Goal: Task Accomplishment & Management: Complete application form

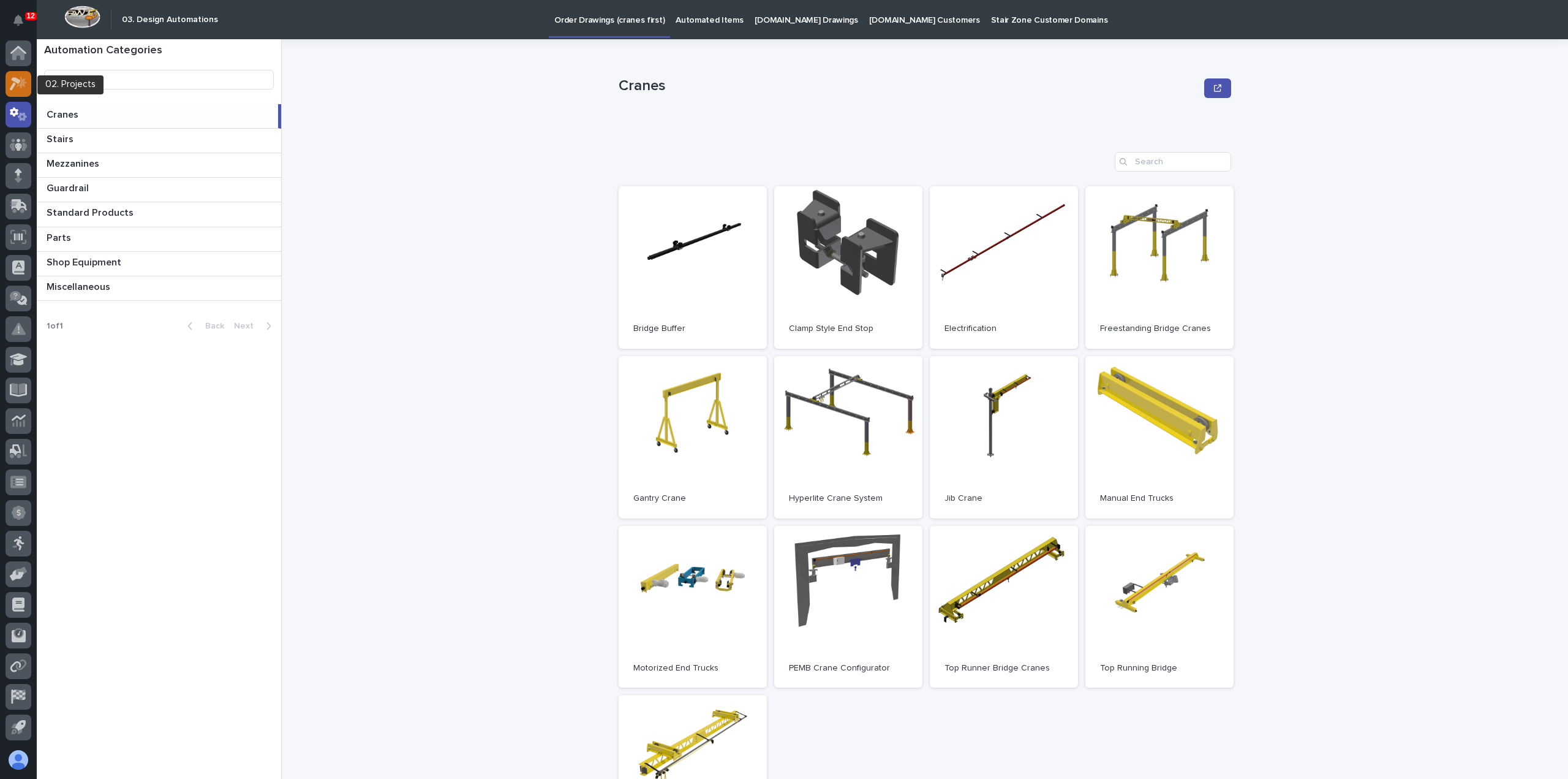
click at [22, 81] on icon at bounding box center [21, 82] width 11 height 12
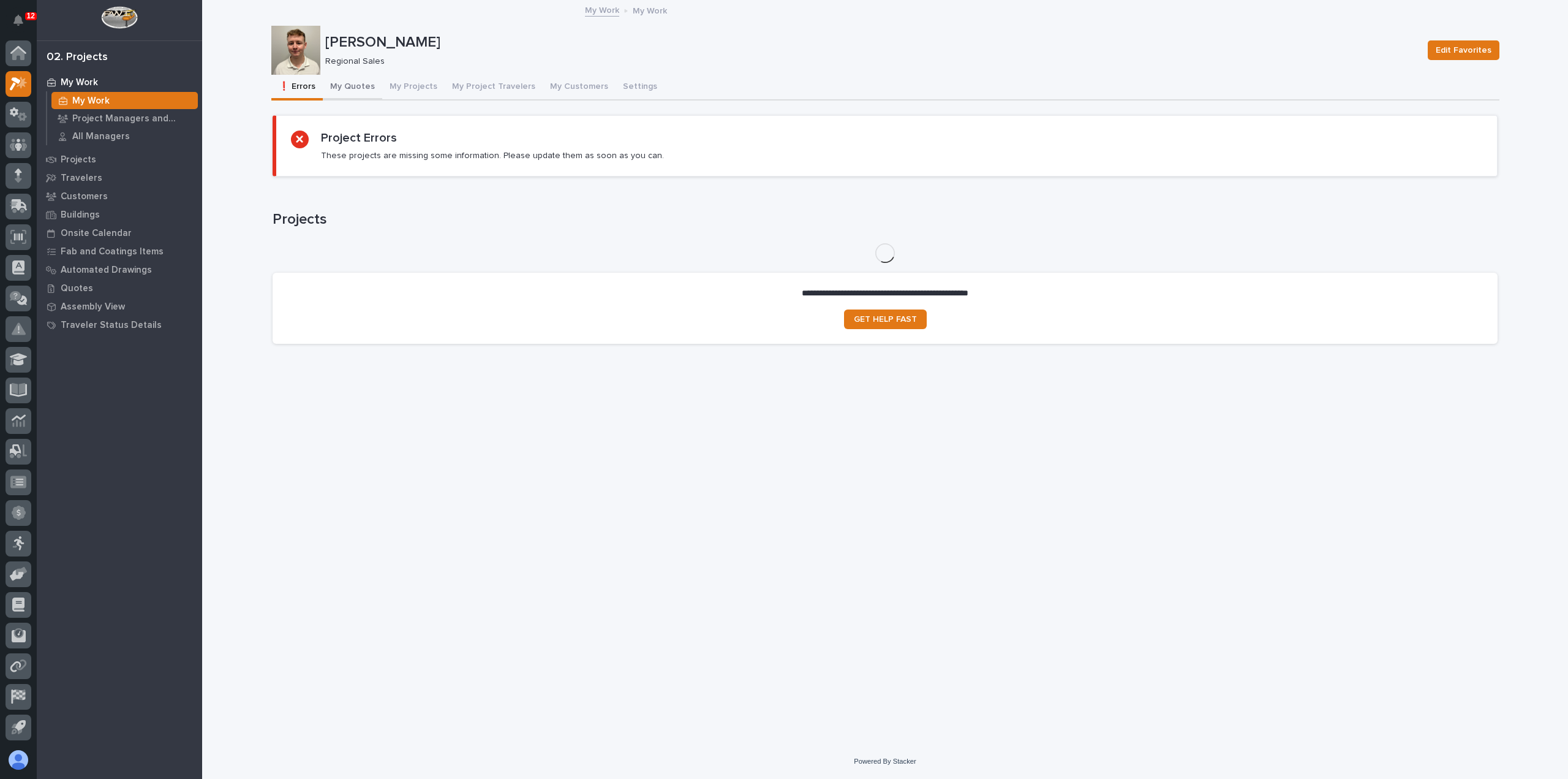
click at [349, 85] on button "My Quotes" at bounding box center [352, 88] width 59 height 25
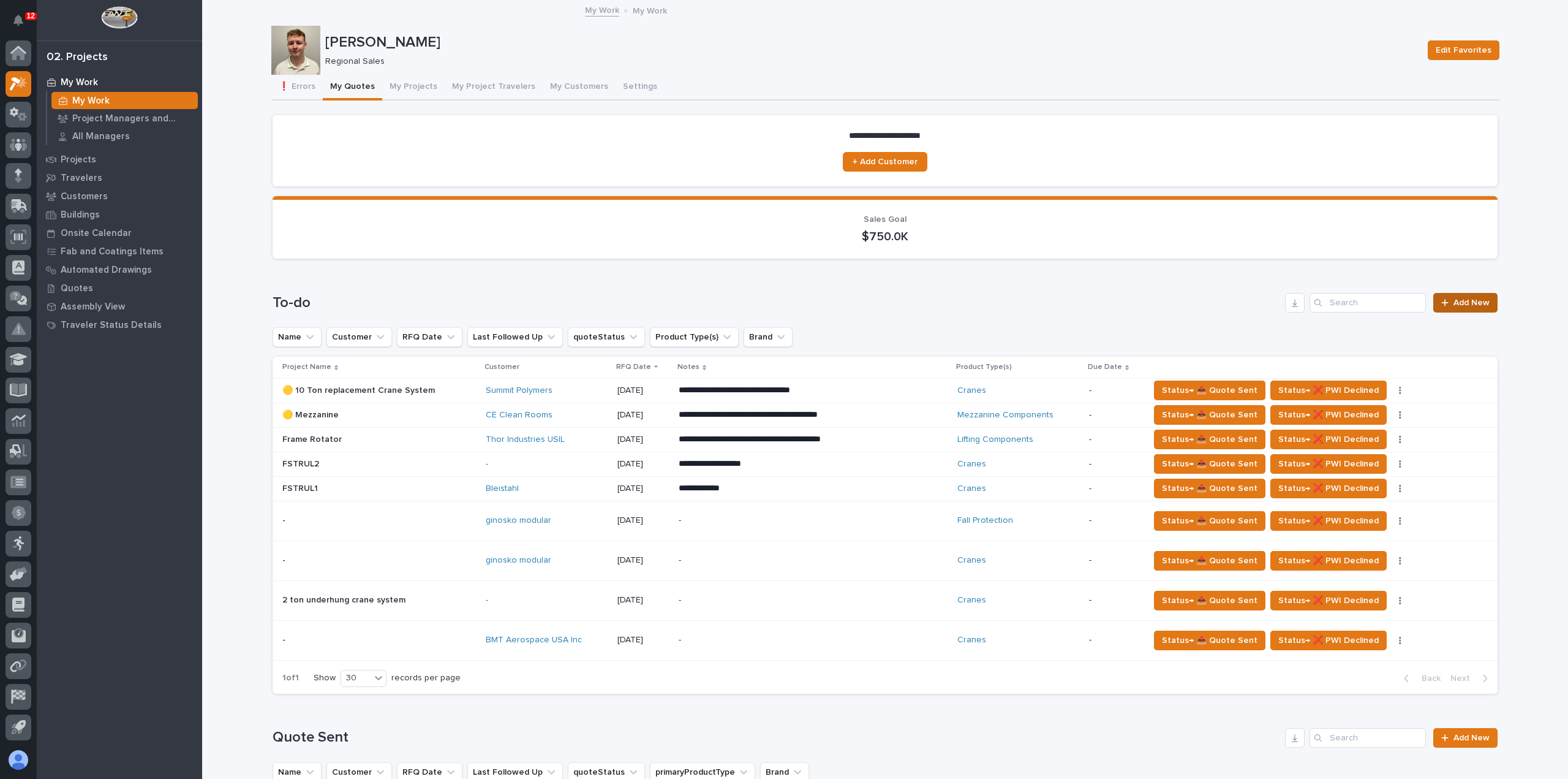
click at [1479, 304] on span "Add New" at bounding box center [1471, 303] width 36 height 8
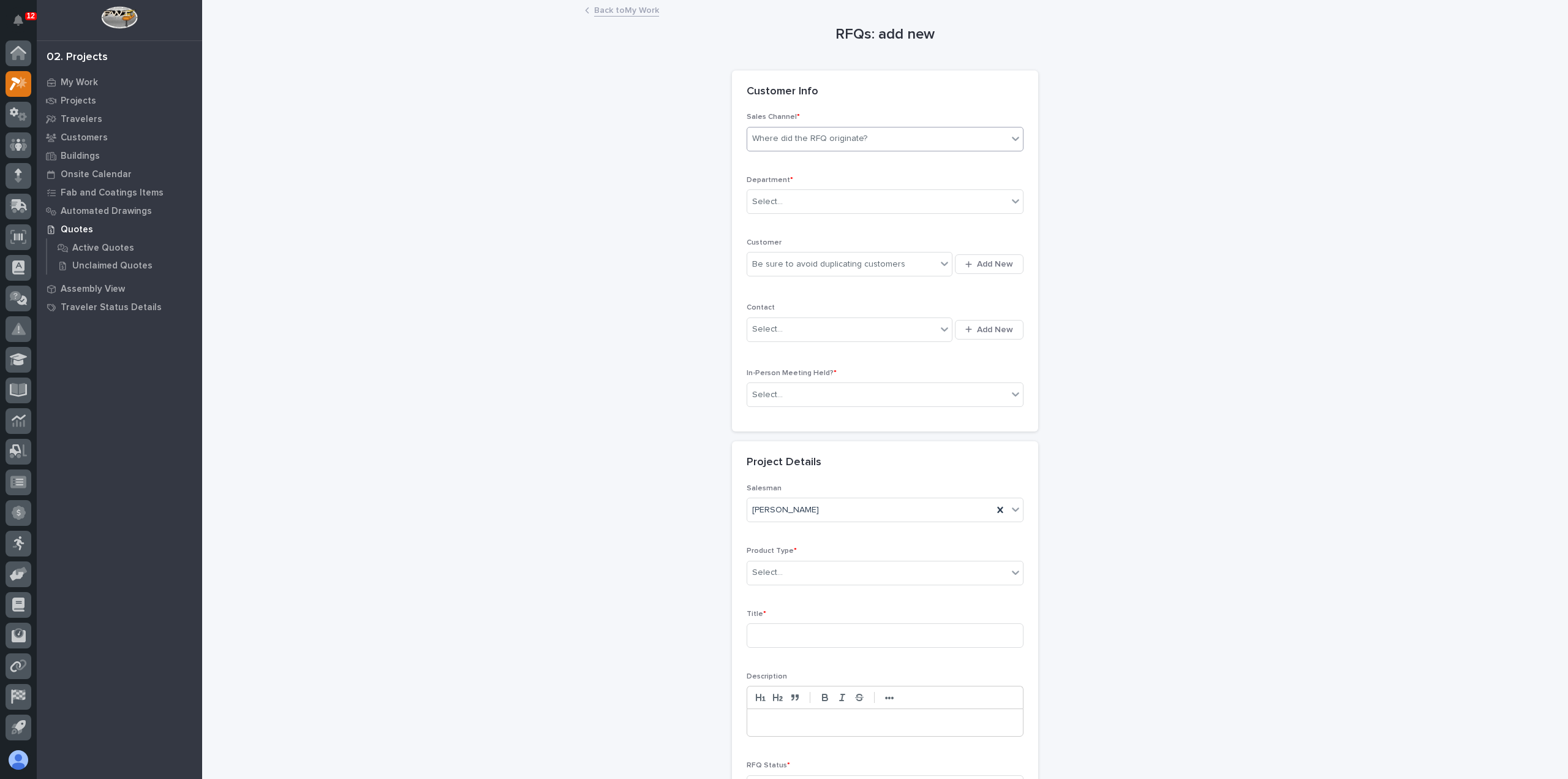
click at [981, 134] on div "Where did the RFQ originate?" at bounding box center [878, 138] width 261 height 20
click at [954, 181] on div "PWI" at bounding box center [880, 184] width 275 height 21
click at [946, 203] on div "Select..." at bounding box center [878, 202] width 261 height 20
click at [928, 246] on div "Regional Sales" at bounding box center [880, 245] width 275 height 21
click at [915, 261] on div "Be sure to avoid duplicating customers" at bounding box center [842, 264] width 189 height 20
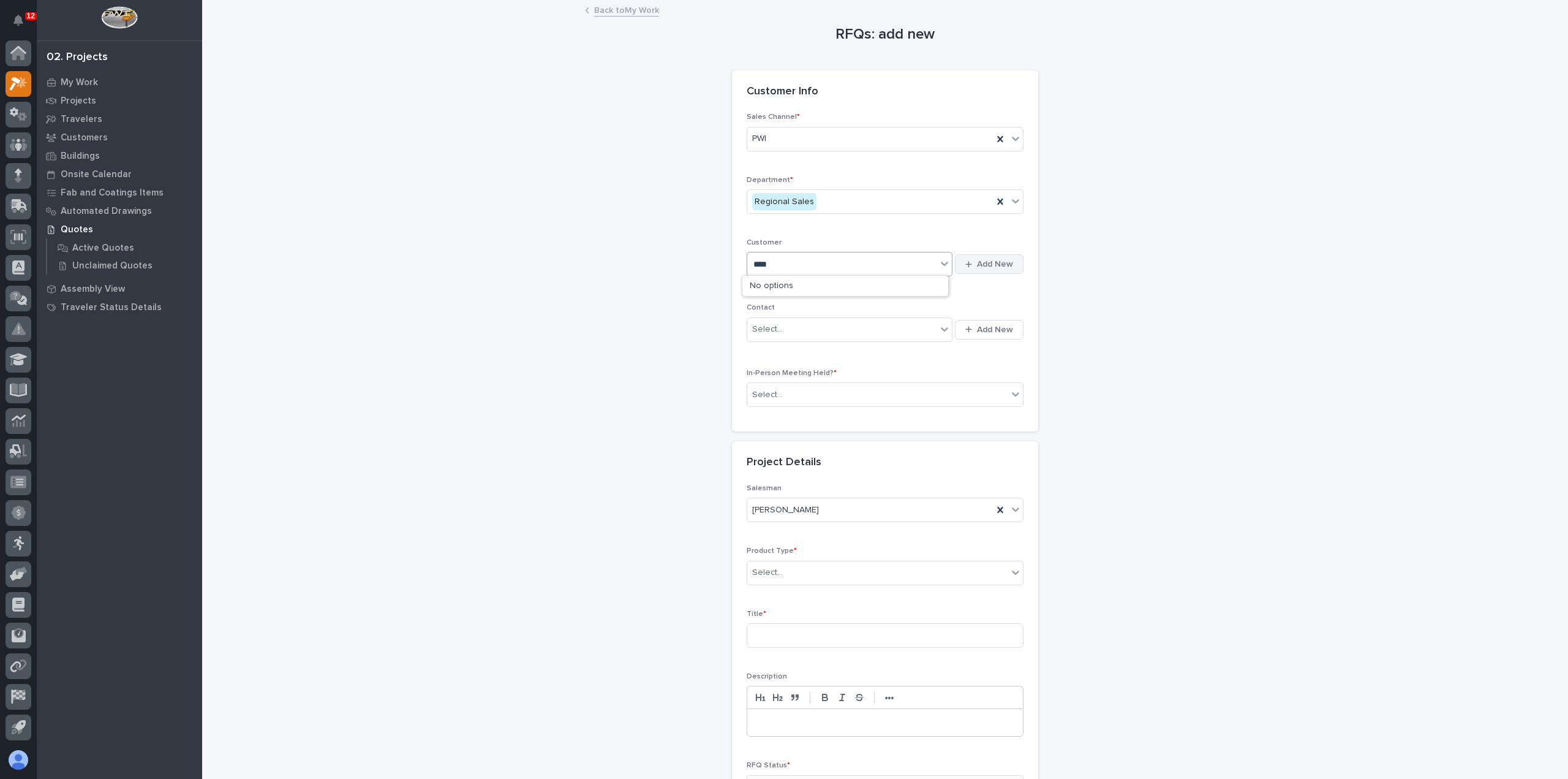
type input "***"
click at [960, 264] on button "Add New" at bounding box center [989, 264] width 68 height 20
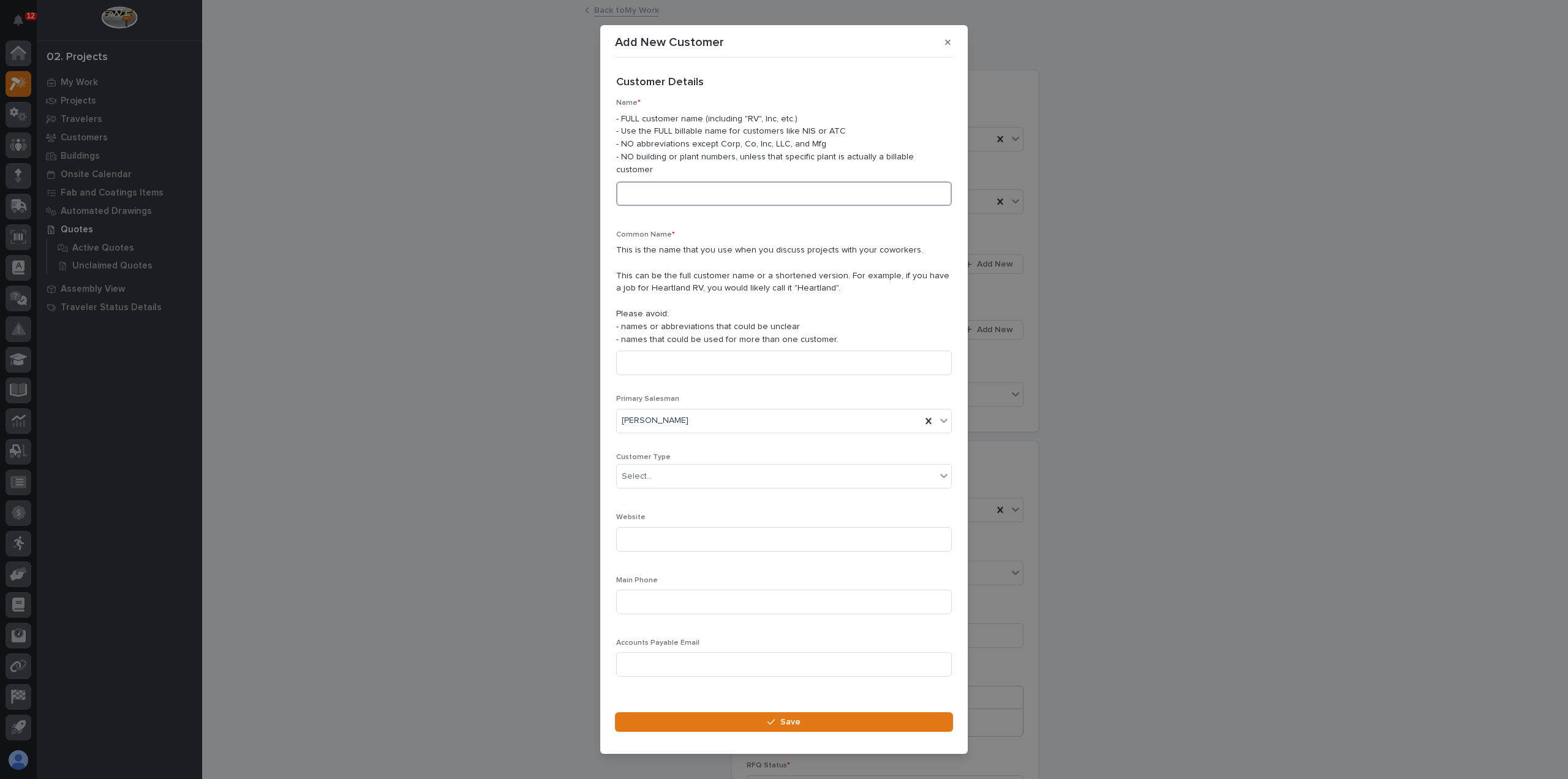
click at [805, 184] on input at bounding box center [784, 194] width 335 height 25
type input "[PERSON_NAME] Construction"
click at [750, 355] on input at bounding box center [784, 362] width 335 height 25
type input "[PERSON_NAME] Construction"
click at [744, 466] on div "Select..." at bounding box center [777, 476] width 319 height 20
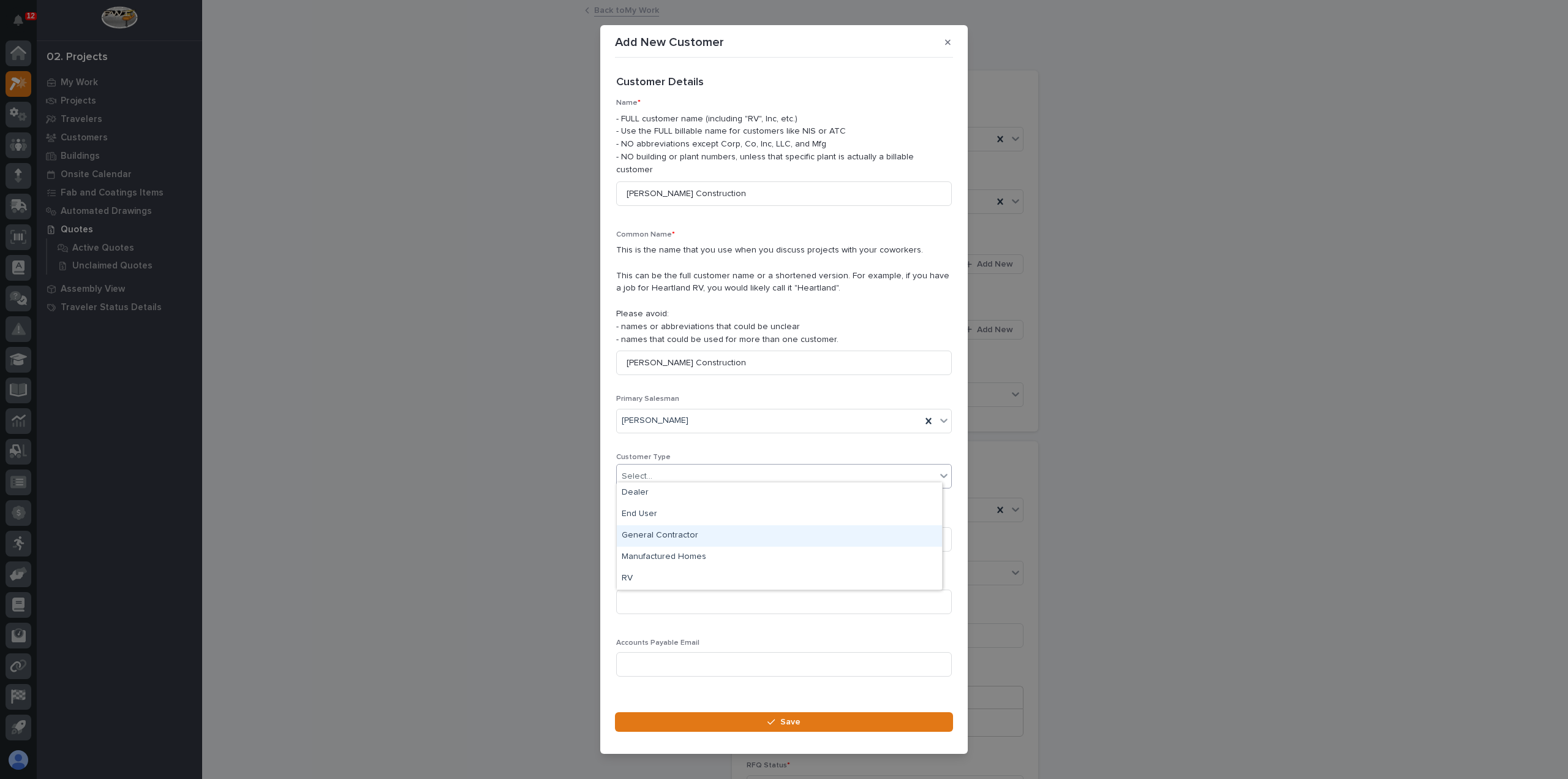
click at [743, 530] on div "General Contractor" at bounding box center [779, 536] width 325 height 21
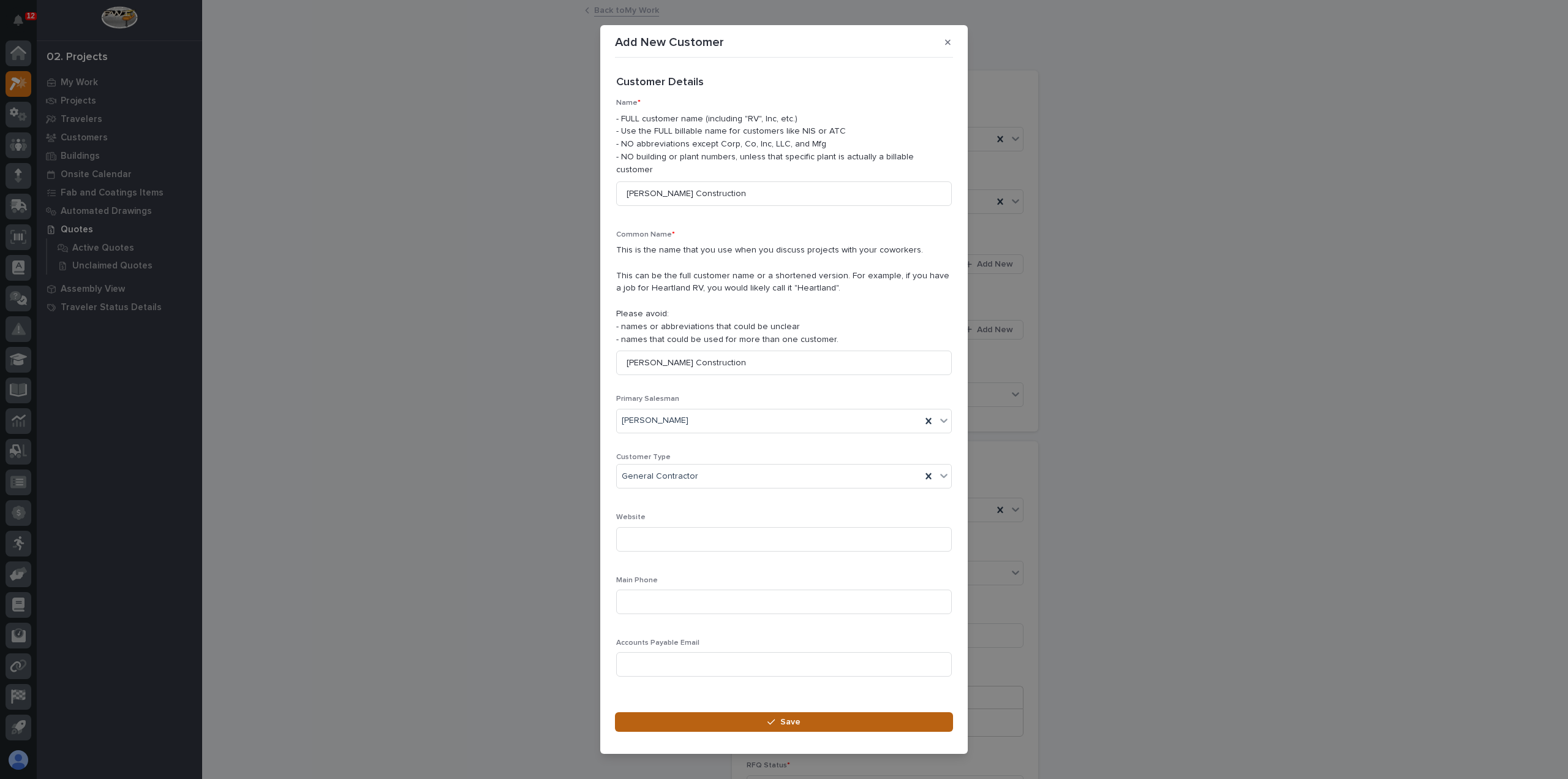
click at [717, 714] on button "Save" at bounding box center [784, 722] width 338 height 20
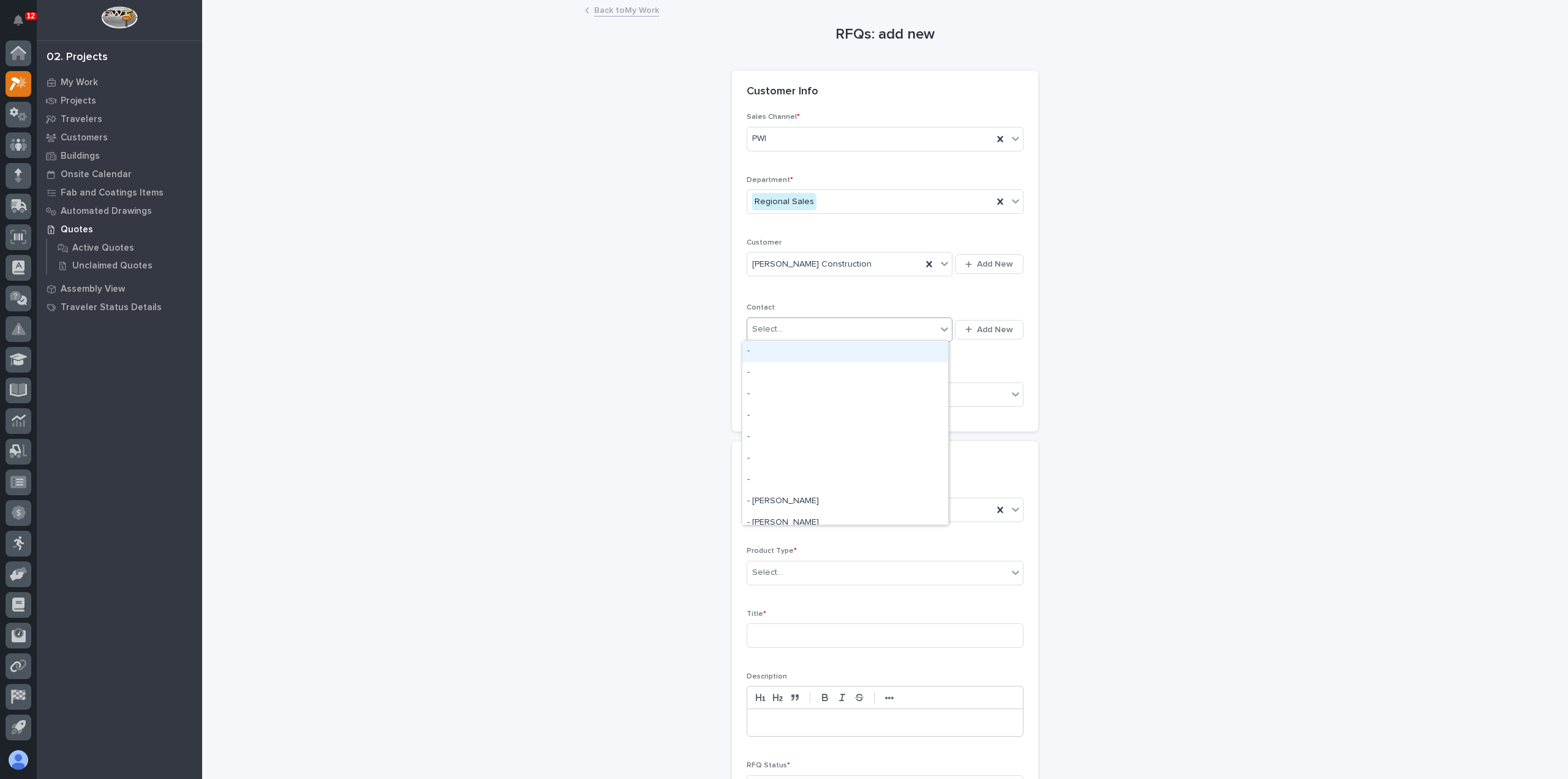
click at [870, 322] on div "Select..." at bounding box center [842, 329] width 189 height 20
click at [1012, 322] on button "Add New" at bounding box center [989, 330] width 68 height 20
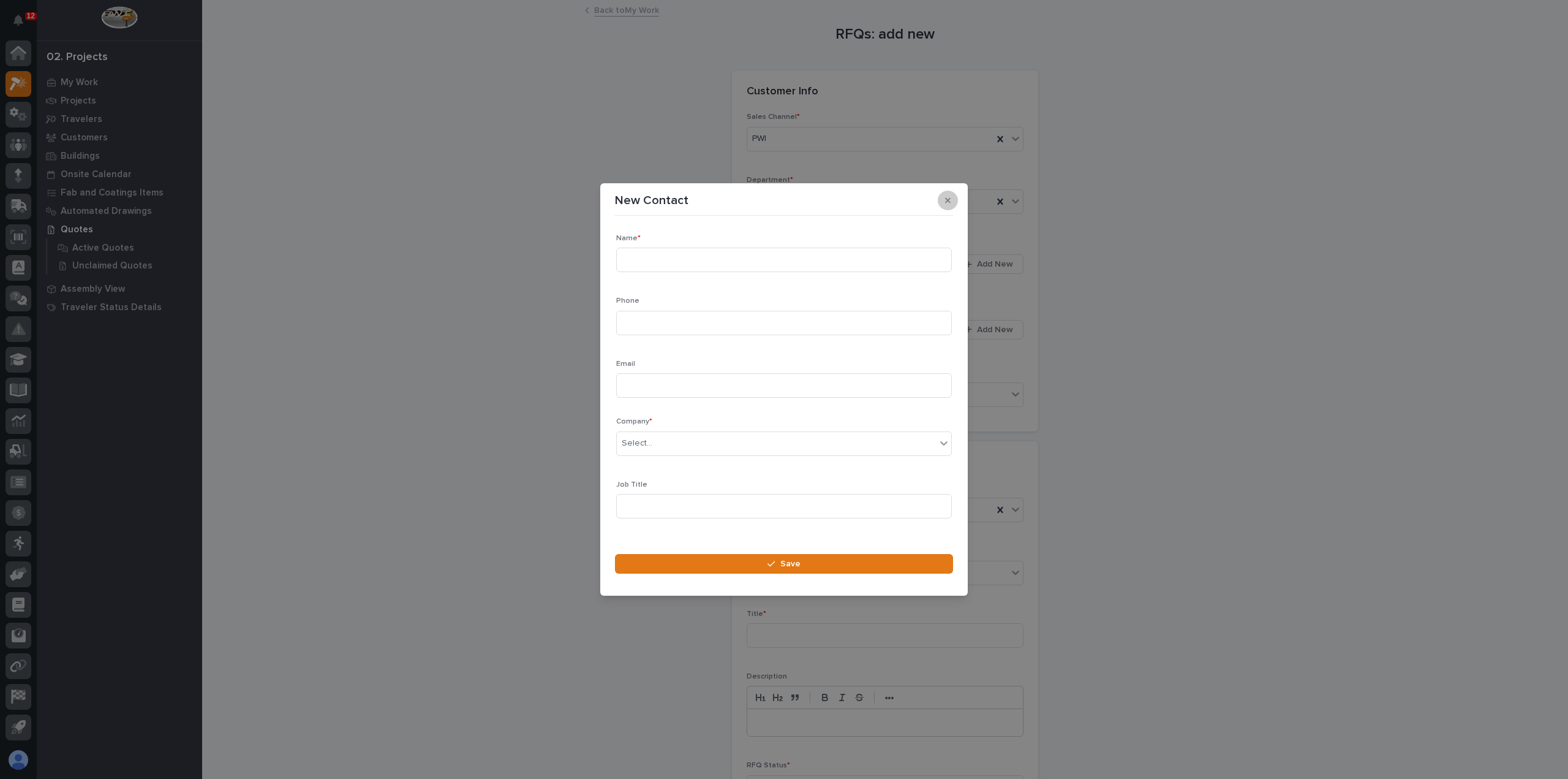
click at [950, 201] on icon "button" at bounding box center [948, 201] width 6 height 8
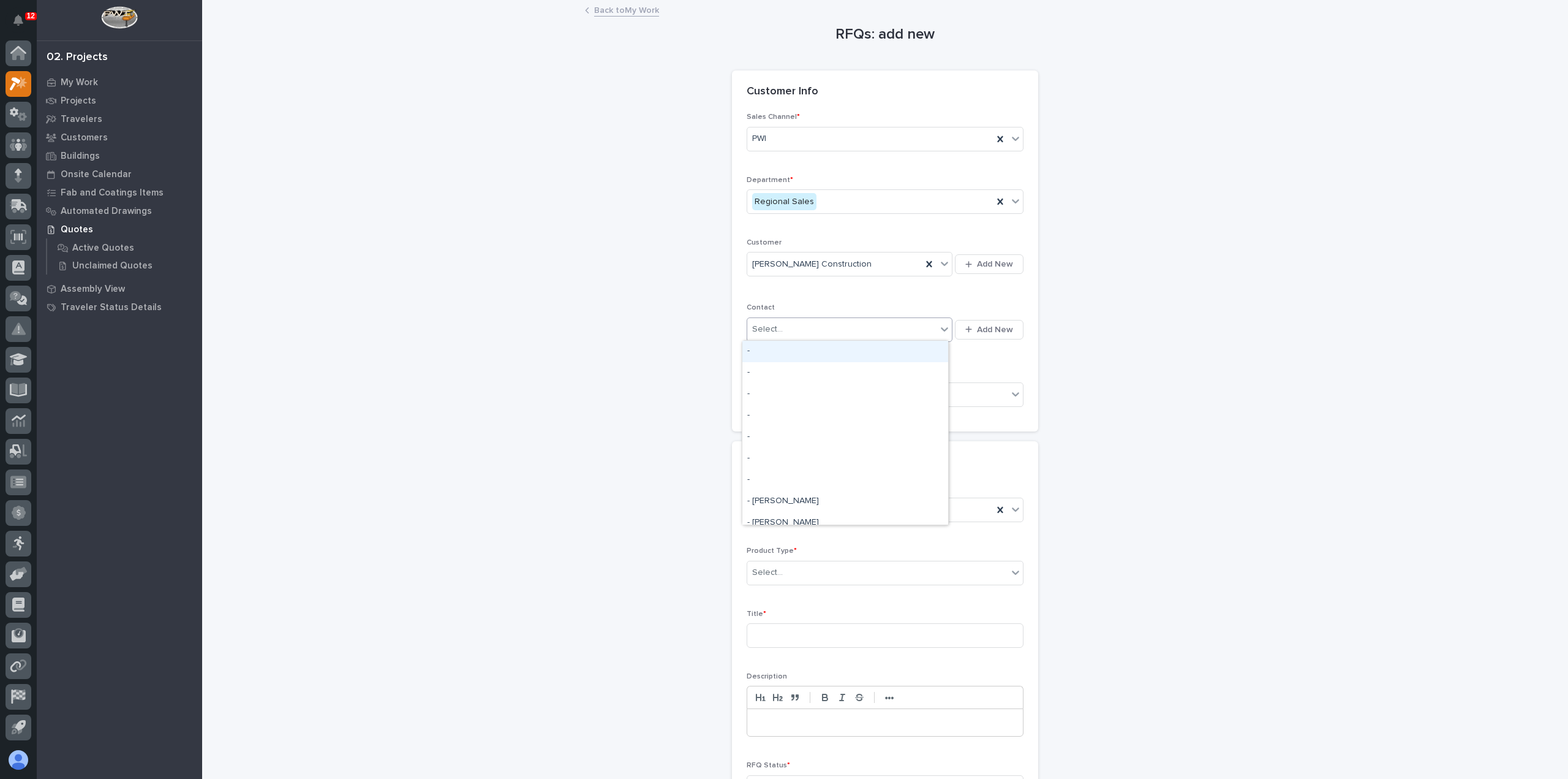
click at [882, 328] on div "Select..." at bounding box center [842, 329] width 189 height 20
type input "********"
click at [990, 331] on span "Add New" at bounding box center [995, 330] width 36 height 11
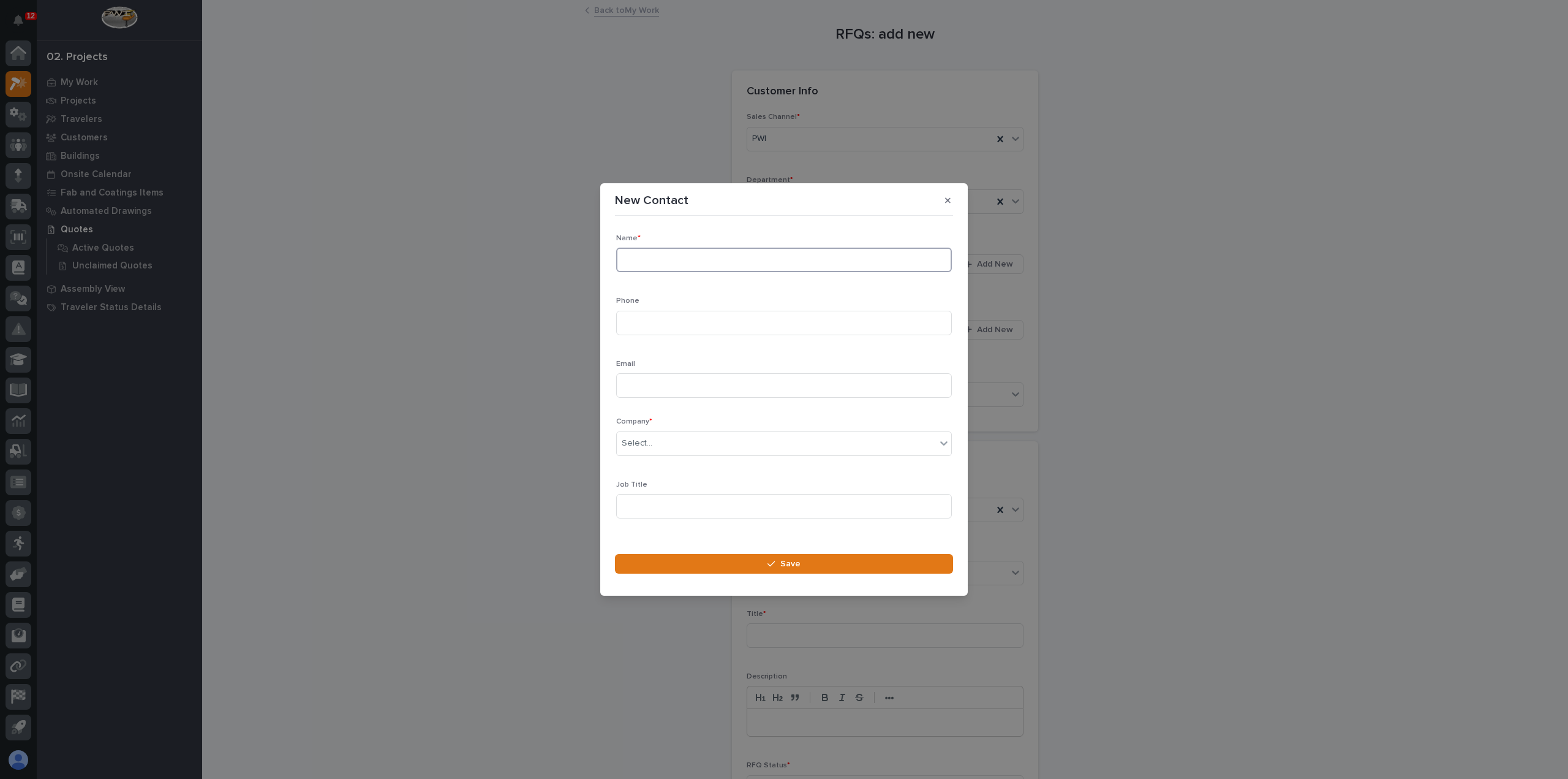
click at [733, 261] on input at bounding box center [784, 260] width 335 height 25
type input "[PERSON_NAME]"
click at [724, 318] on input at bounding box center [784, 323] width 335 height 25
paste input "[PHONE_NUMBER]"
type input "[PHONE_NUMBER]"
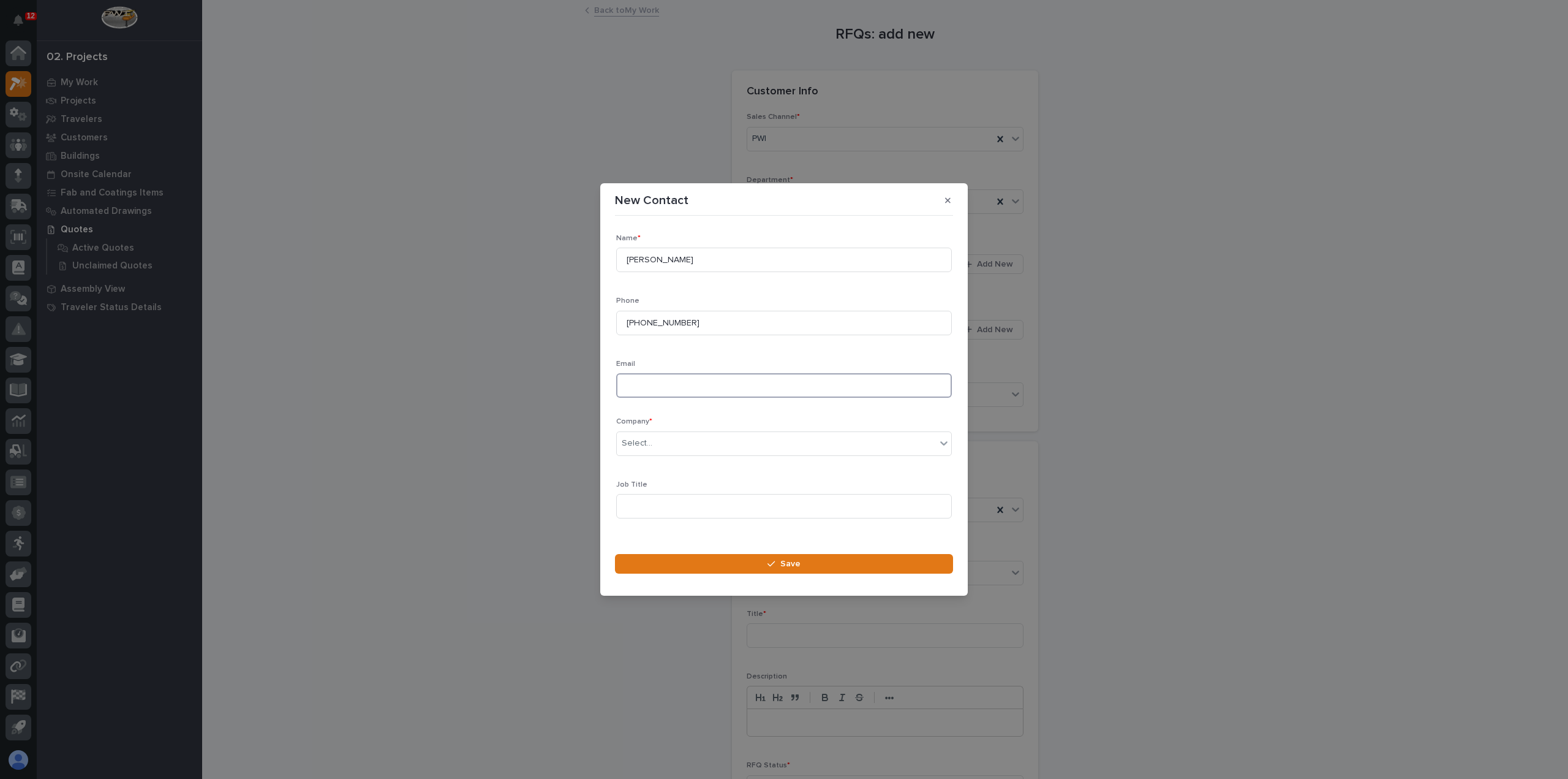
click at [693, 383] on input at bounding box center [784, 385] width 335 height 25
paste input "[EMAIL_ADDRESS][DOMAIN_NAME]"
type input "[EMAIL_ADDRESS][DOMAIN_NAME]"
click at [656, 439] on div "Select..." at bounding box center [777, 443] width 319 height 20
type input "***"
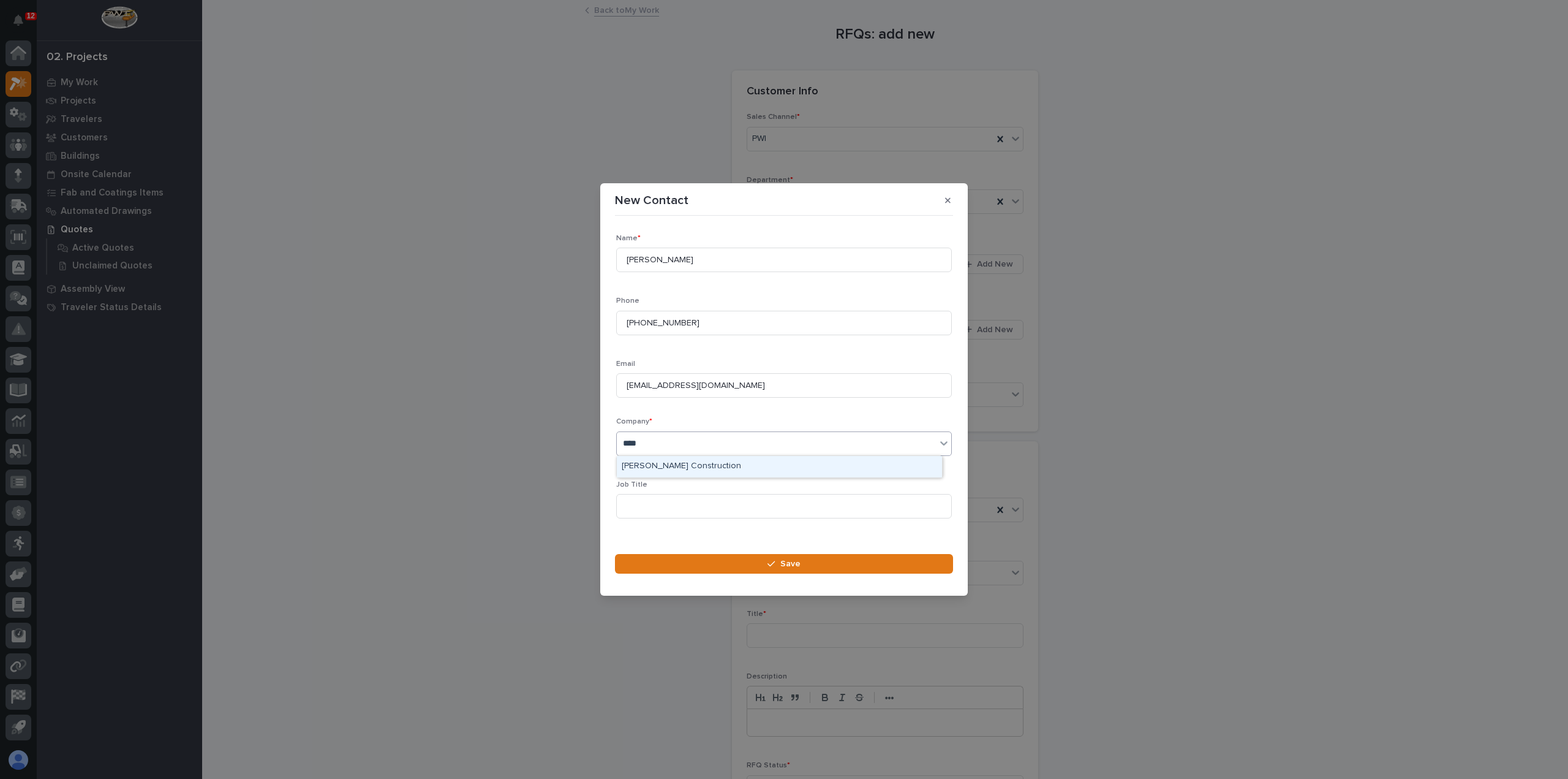
click at [674, 464] on div "[PERSON_NAME] Construction" at bounding box center [779, 467] width 325 height 21
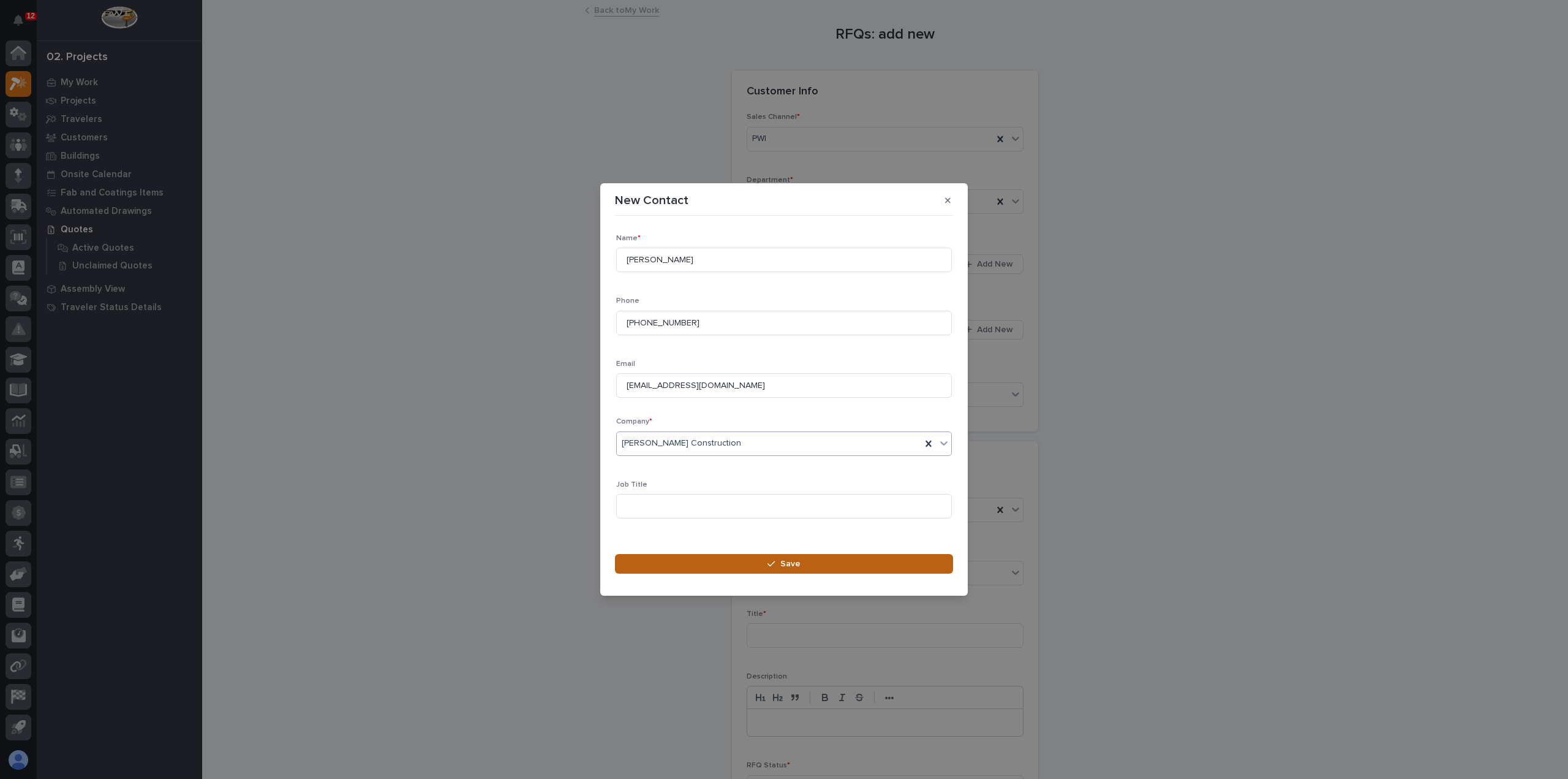
click at [668, 562] on button "Save" at bounding box center [784, 564] width 338 height 20
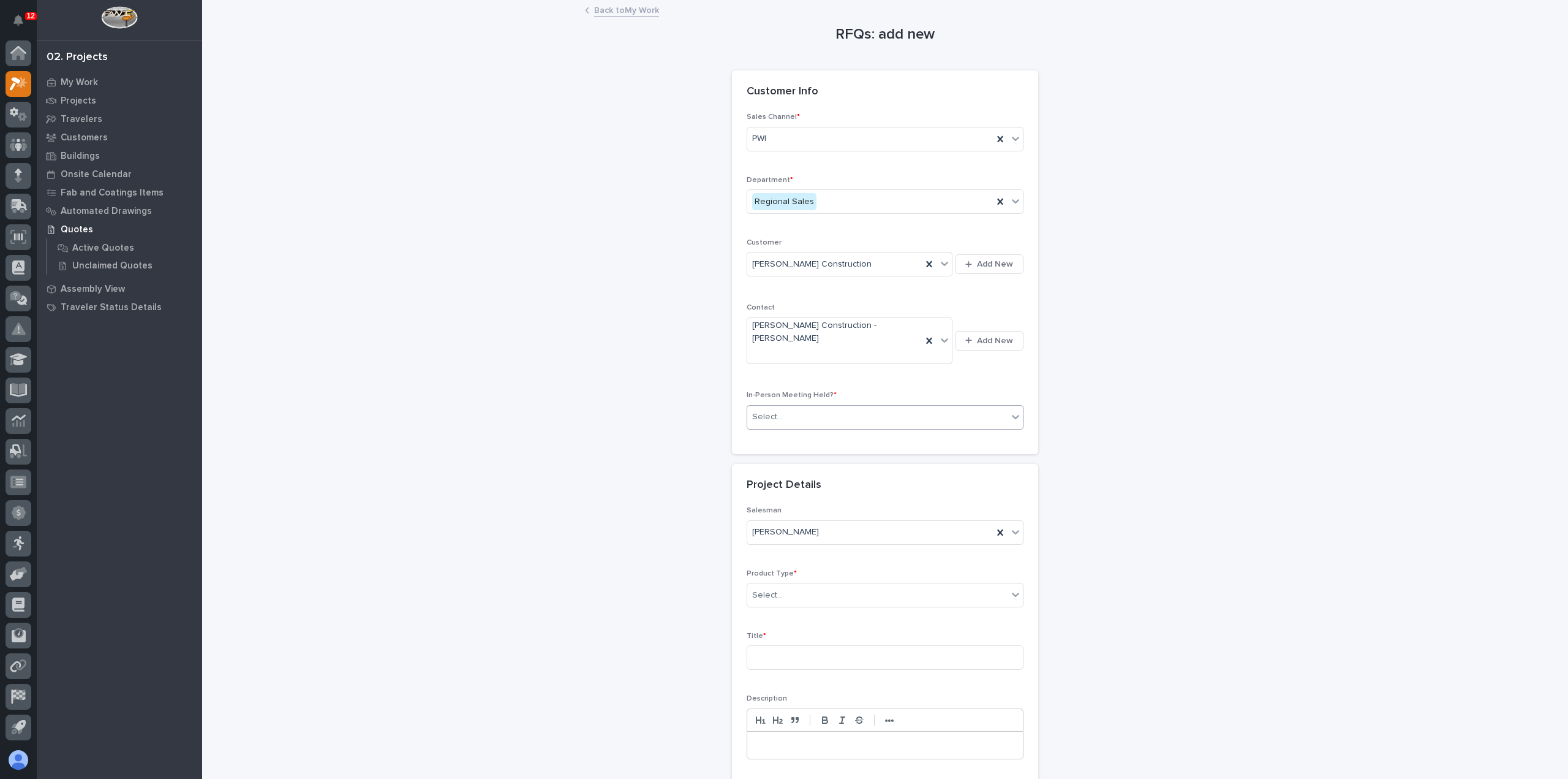
click at [801, 407] on div "Select..." at bounding box center [878, 417] width 261 height 20
click at [801, 434] on div "No" at bounding box center [880, 437] width 275 height 21
click at [801, 585] on div "Select..." at bounding box center [878, 595] width 261 height 20
click at [810, 612] on div "Cranes" at bounding box center [880, 615] width 275 height 21
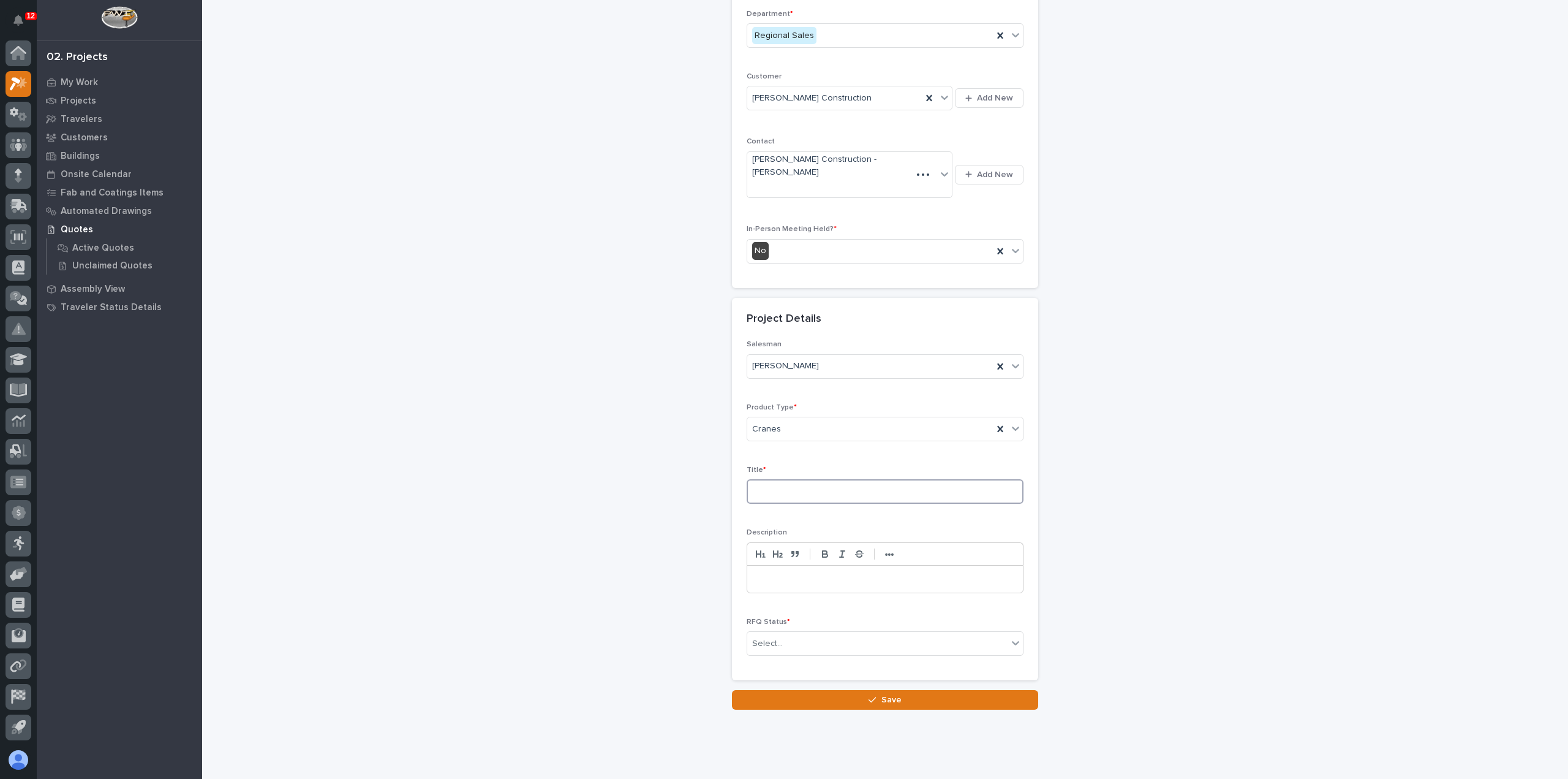
click at [821, 480] on input at bounding box center [885, 492] width 277 height 25
type input "Micro Plastics 25 Ton"
click at [816, 634] on div "Select..." at bounding box center [878, 643] width 261 height 20
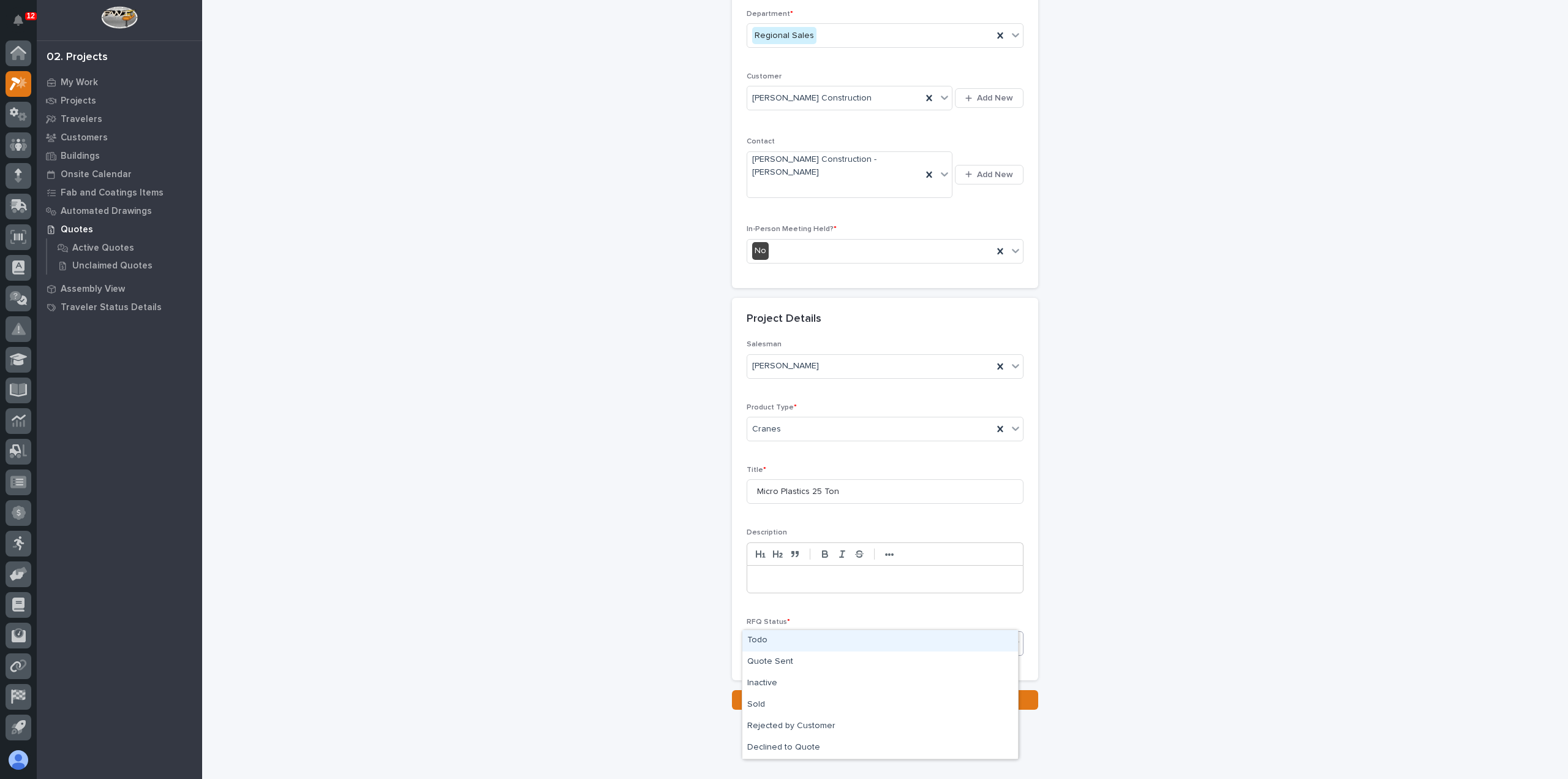
click at [804, 644] on div "Todo" at bounding box center [880, 641] width 275 height 21
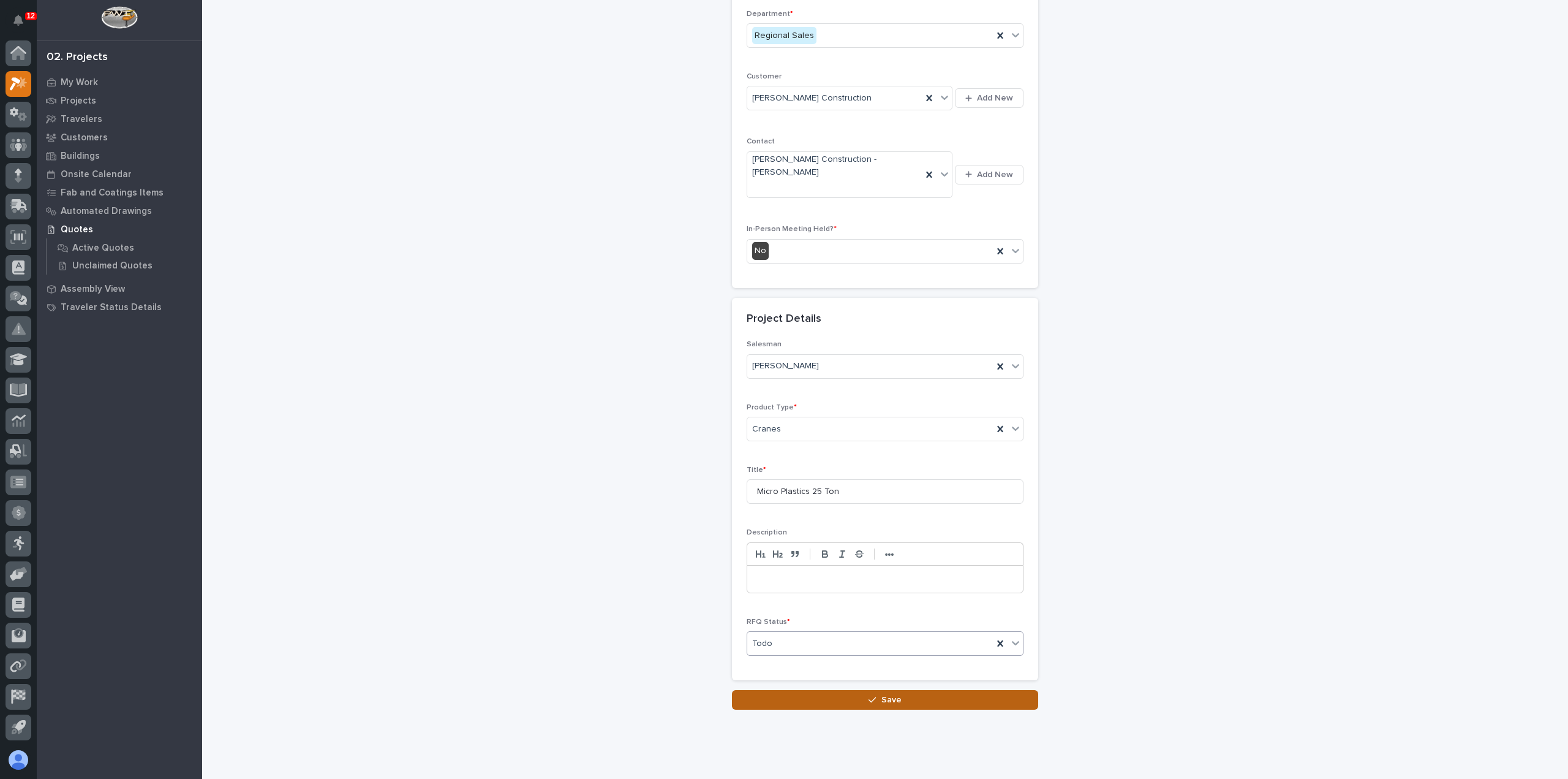
click at [803, 690] on button "Save" at bounding box center [885, 700] width 306 height 20
